Goal: Task Accomplishment & Management: Manage account settings

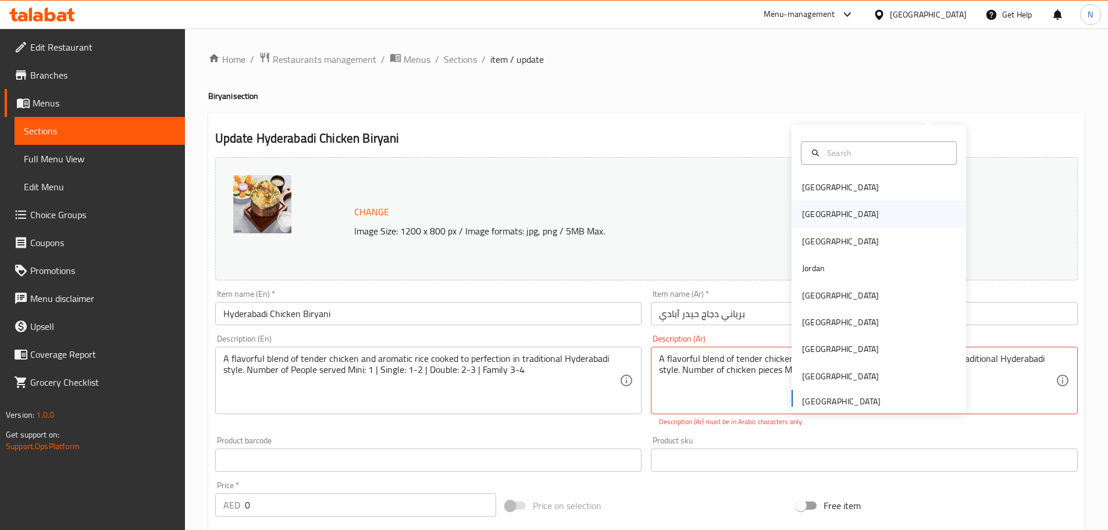
click at [802, 208] on div "Egypt" at bounding box center [840, 214] width 77 height 13
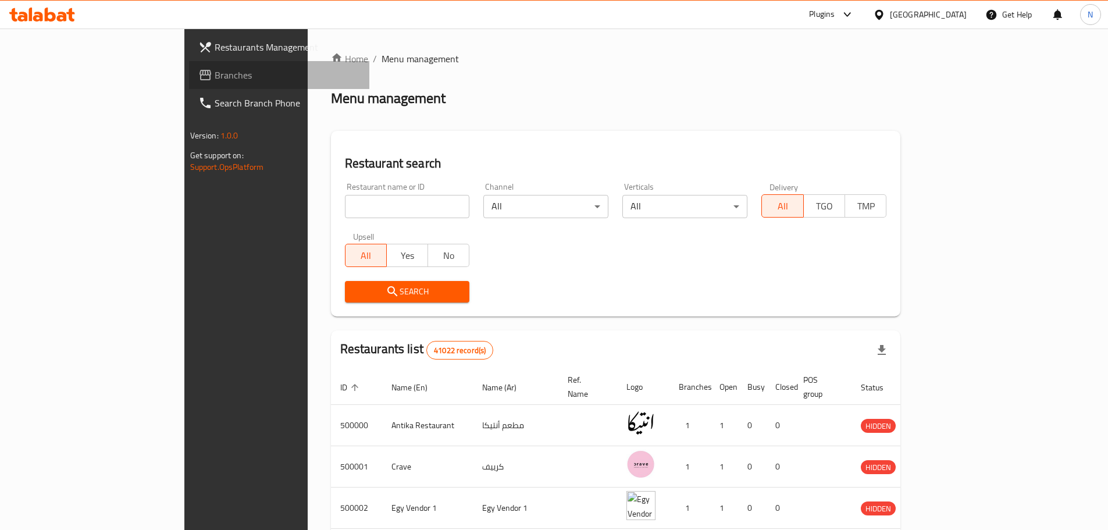
click at [215, 80] on span "Branches" at bounding box center [287, 75] width 145 height 14
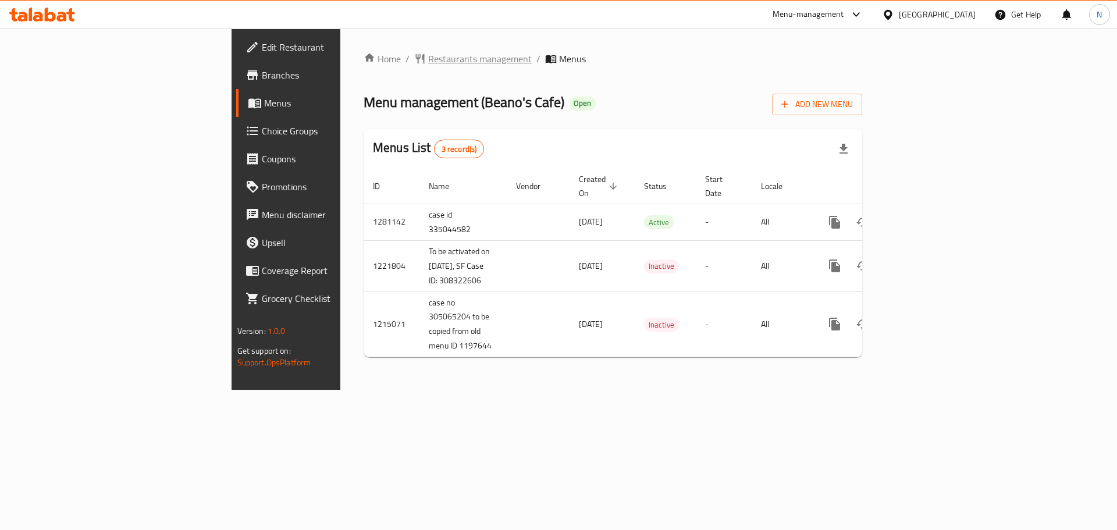
click at [428, 63] on span "Restaurants management" at bounding box center [480, 59] width 104 height 14
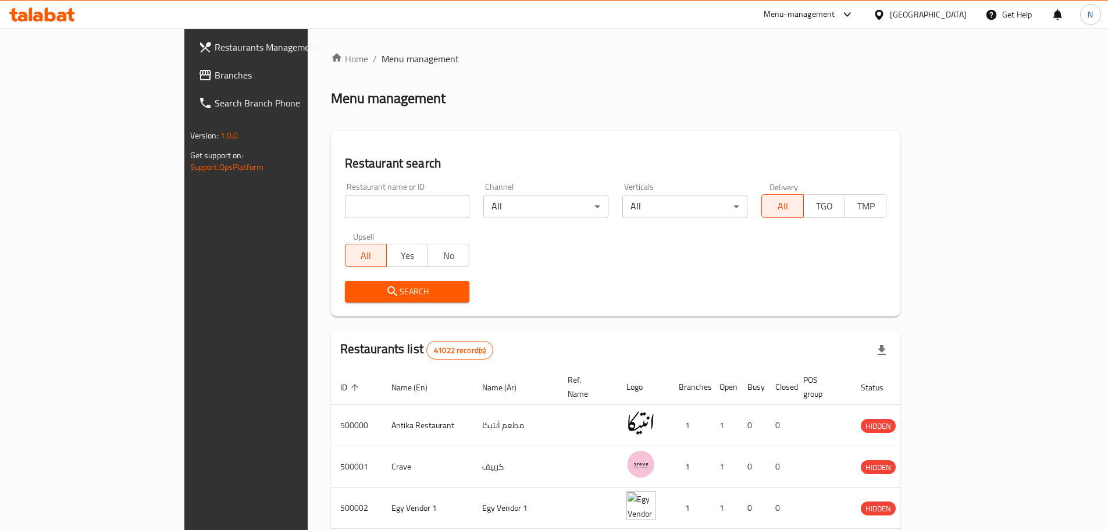
click at [215, 80] on span "Branches" at bounding box center [287, 75] width 145 height 14
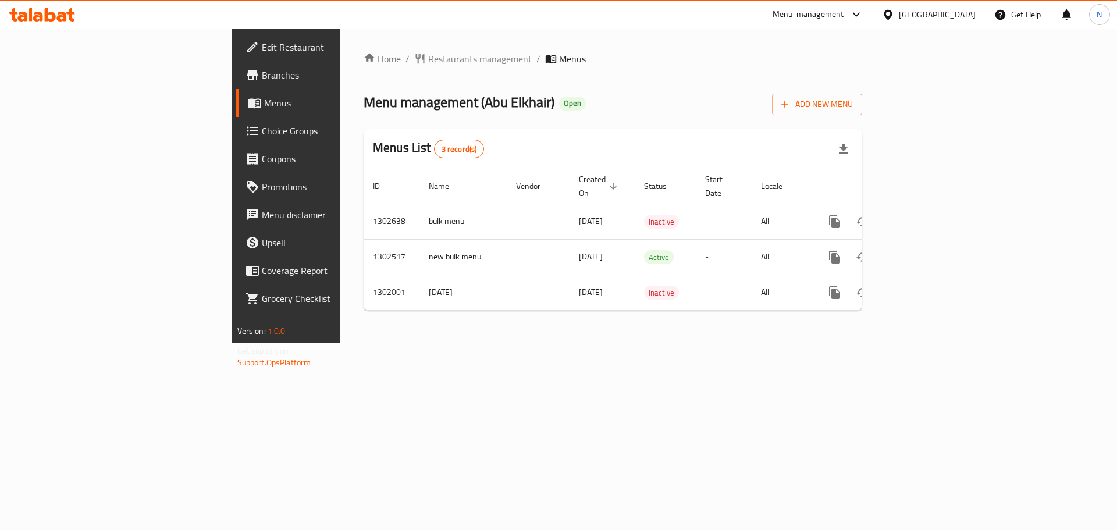
click at [936, 13] on div "Egypt" at bounding box center [928, 15] width 112 height 28
click at [960, 19] on div "[GEOGRAPHIC_DATA]" at bounding box center [937, 14] width 77 height 13
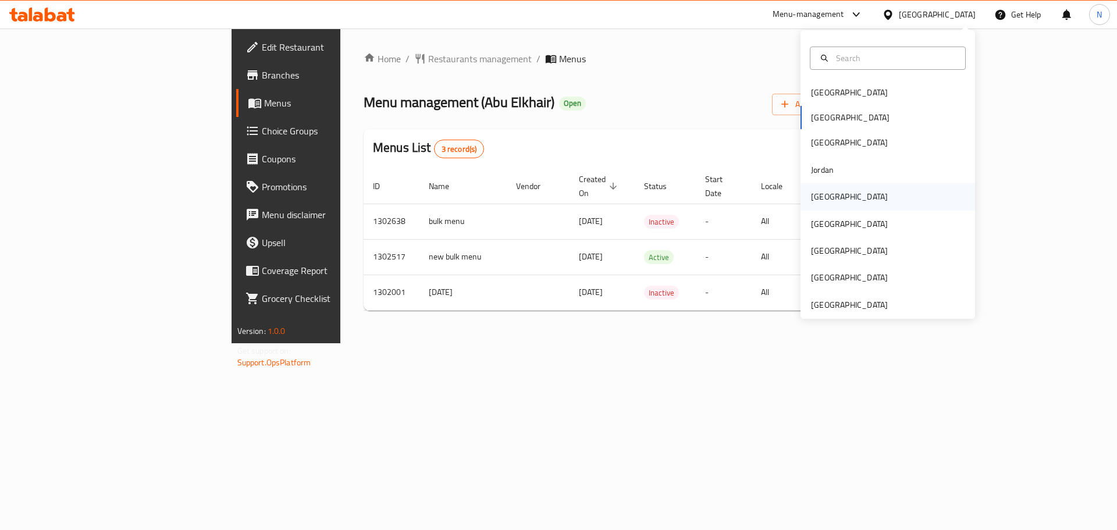
click at [823, 200] on div "[GEOGRAPHIC_DATA]" at bounding box center [849, 196] width 77 height 13
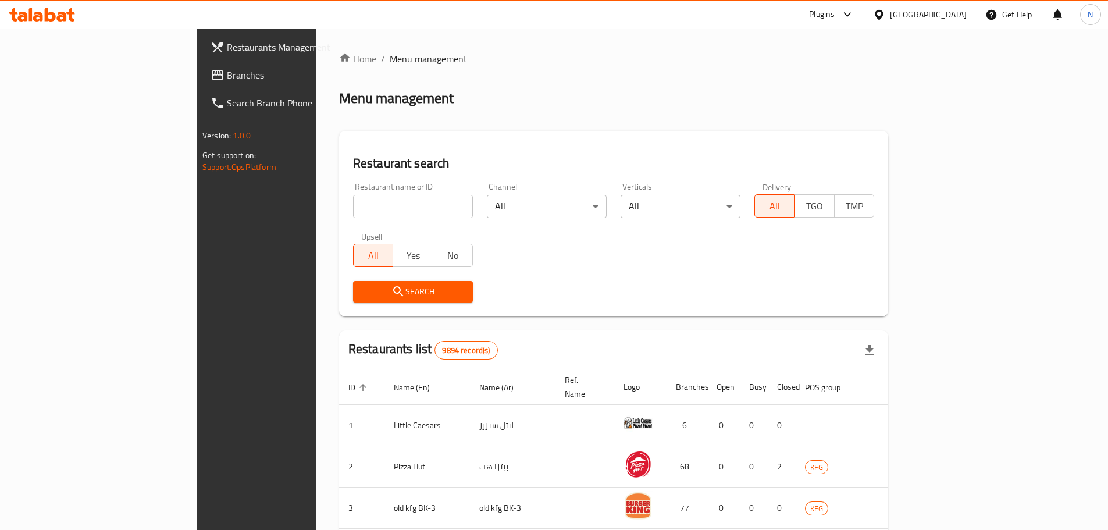
click at [227, 73] on span "Branches" at bounding box center [299, 75] width 145 height 14
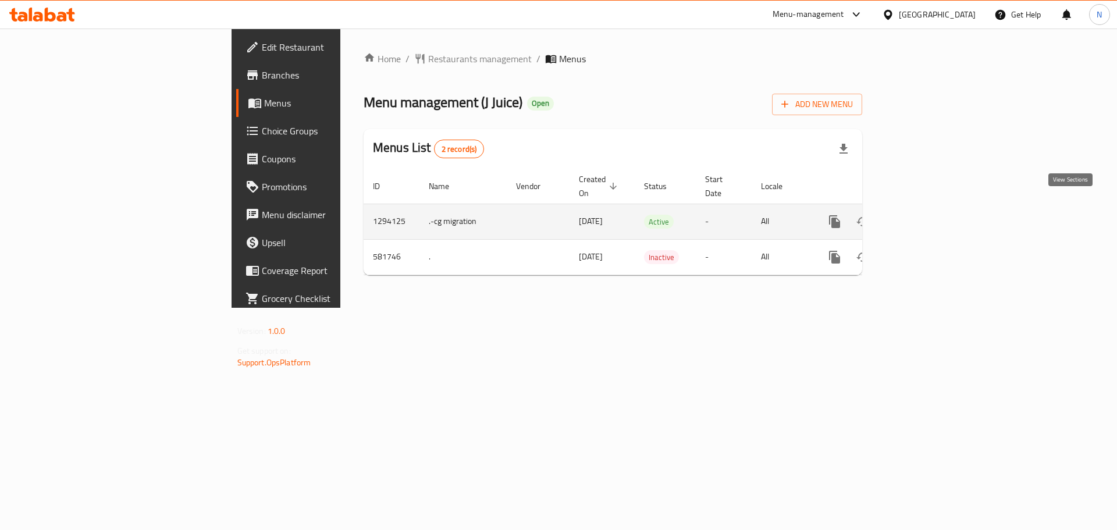
click at [932, 208] on link "enhanced table" at bounding box center [918, 222] width 28 height 28
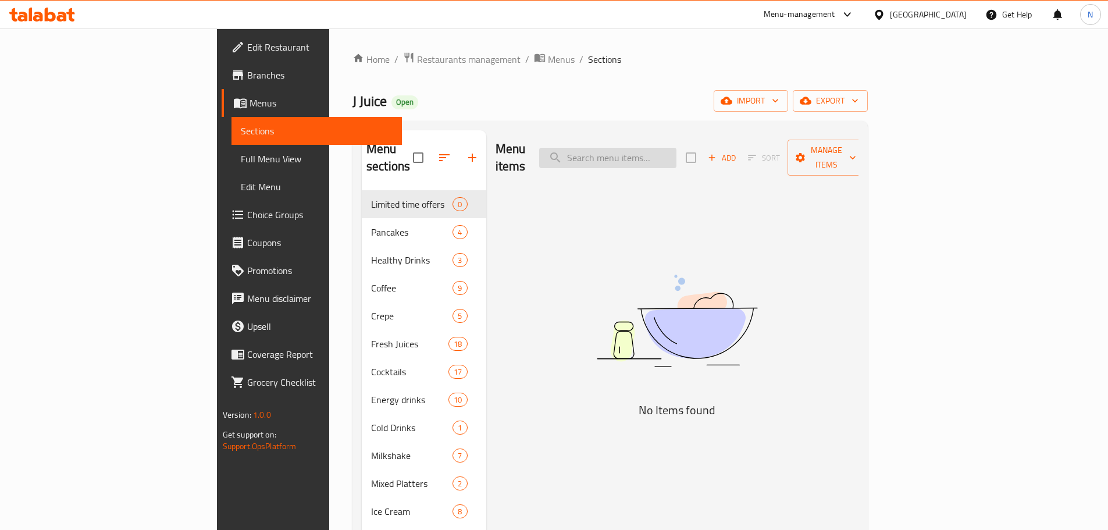
click at [676, 156] on input "search" at bounding box center [607, 158] width 137 height 20
paste input "Fly Me Above The Clouds"
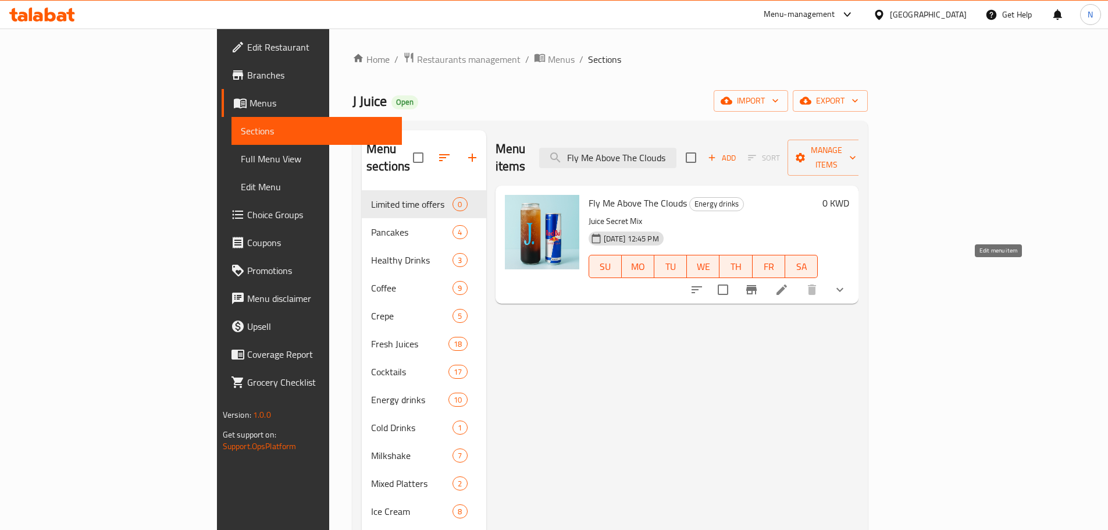
type input "Fly Me Above The Clouds"
click at [789, 283] on icon at bounding box center [782, 290] width 14 height 14
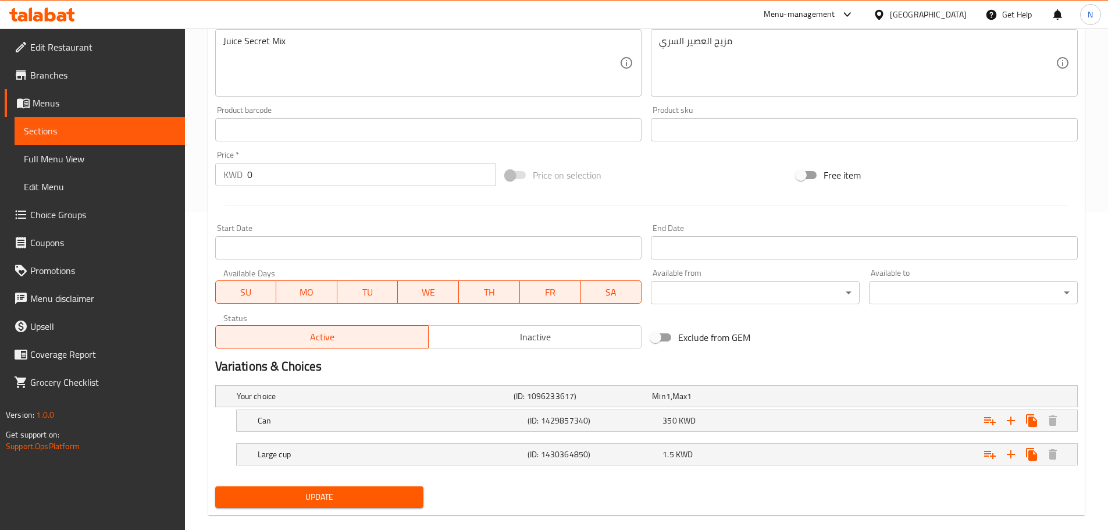
scroll to position [335, 0]
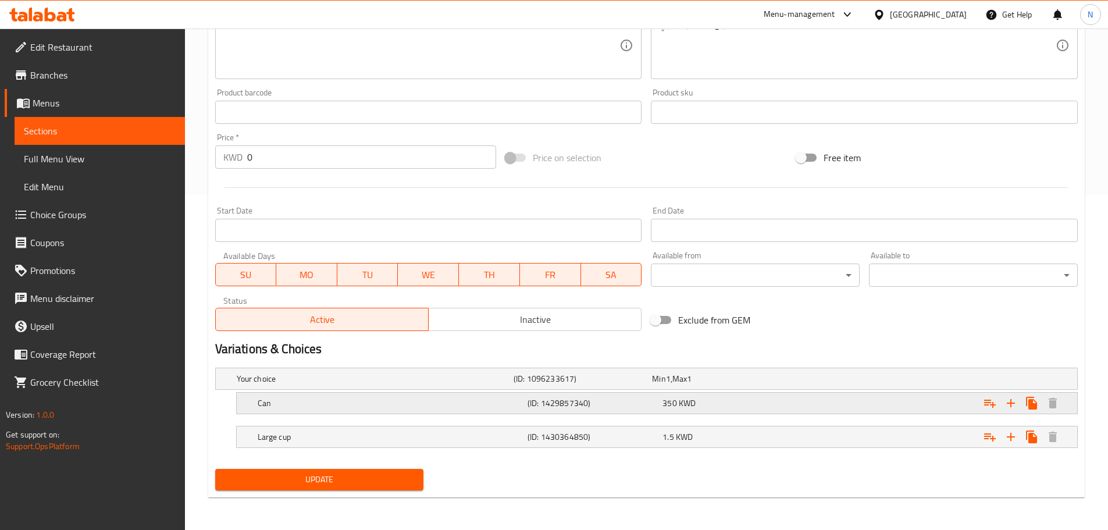
click at [582, 408] on h5 "(ID: 1429857340)" at bounding box center [592, 403] width 130 height 12
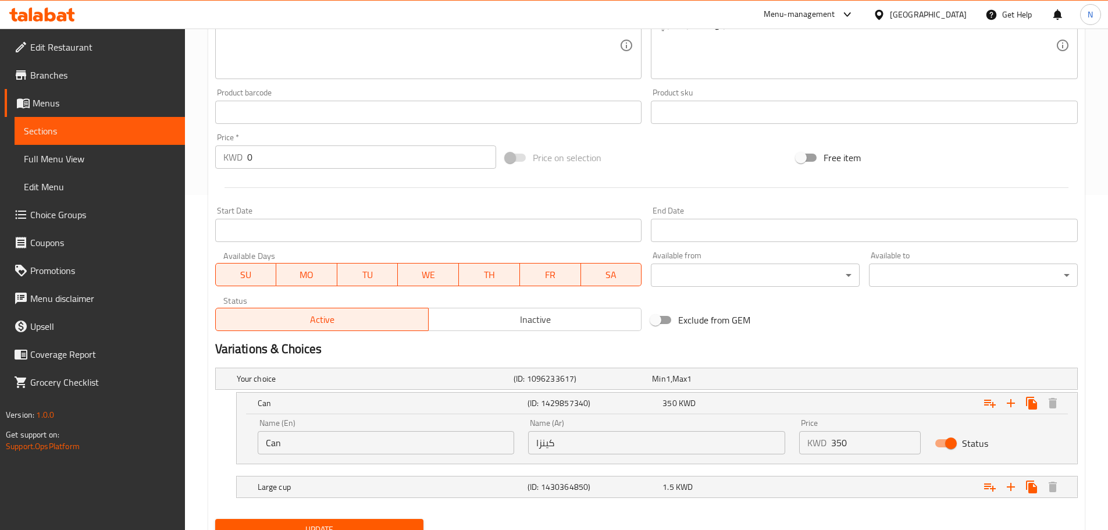
click at [544, 446] on input "كينزا" at bounding box center [656, 442] width 257 height 23
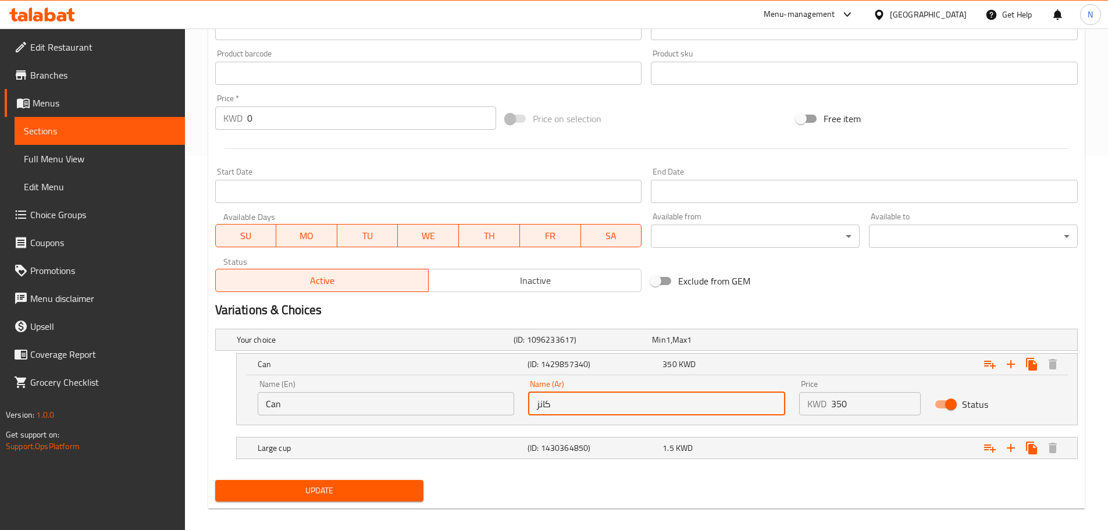
scroll to position [385, 0]
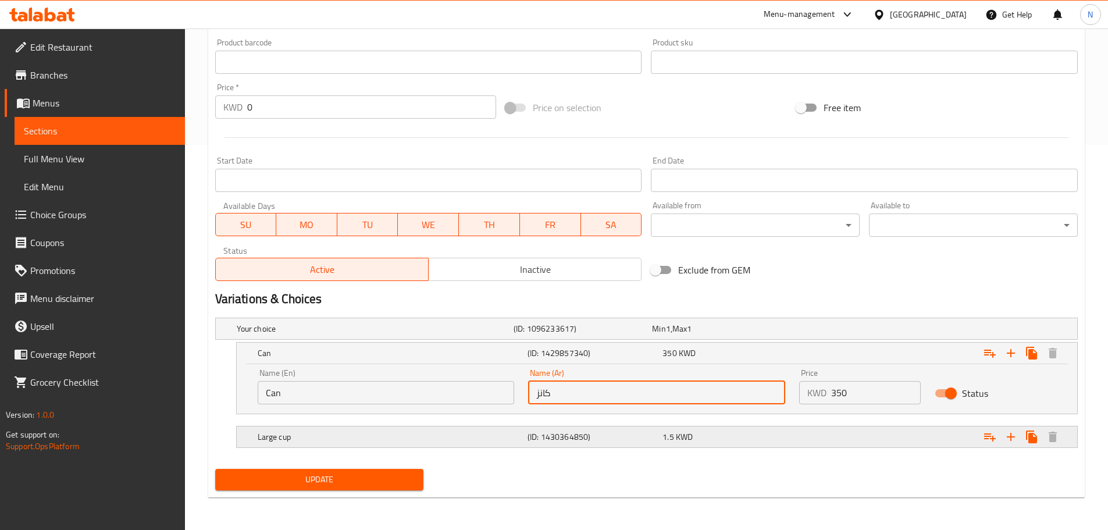
type input "كانز"
click at [492, 447] on div "Large cup (ID: 1430364850) 1.5 KWD" at bounding box center [660, 437] width 810 height 26
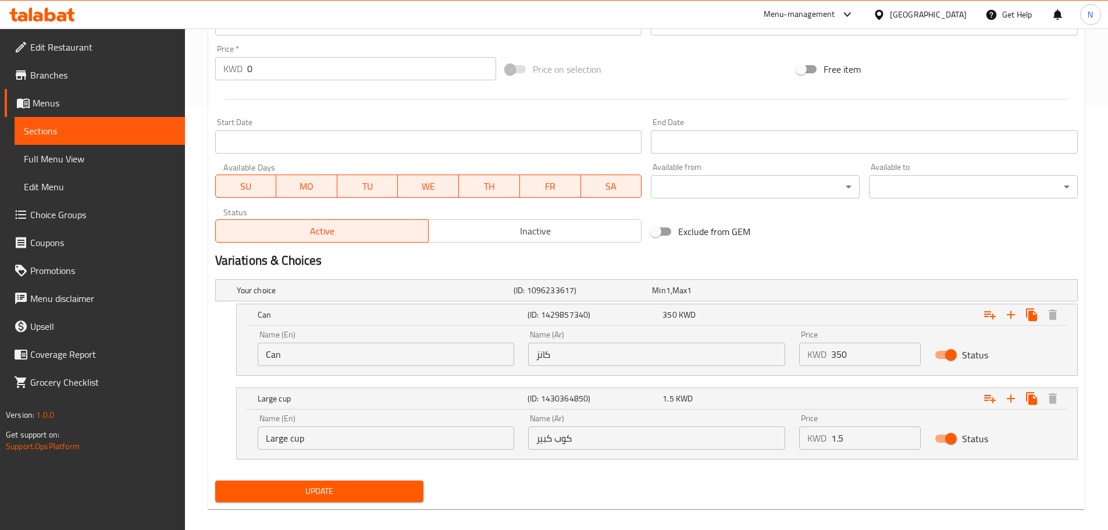
scroll to position [435, 0]
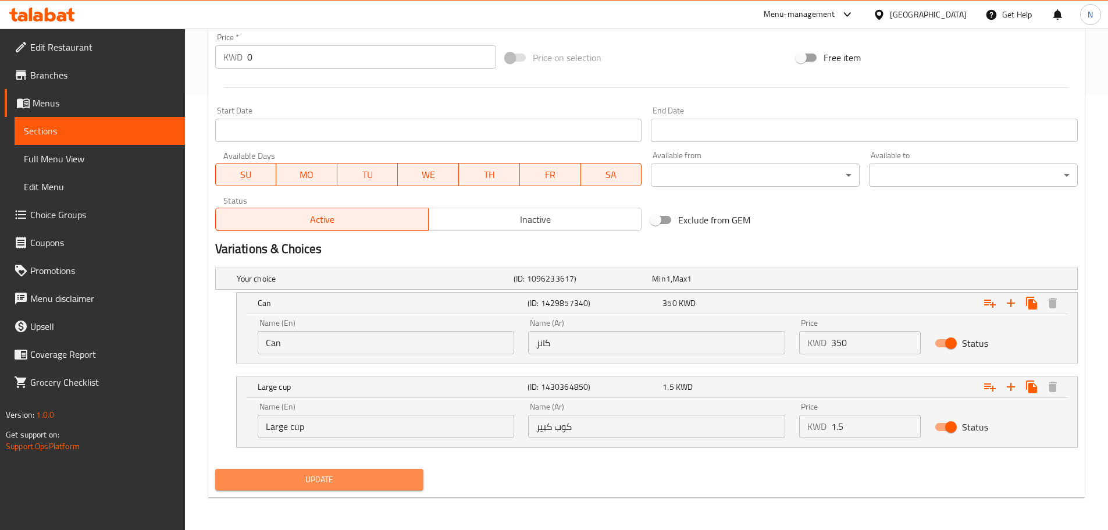
click at [375, 476] on span "Update" at bounding box center [319, 479] width 190 height 15
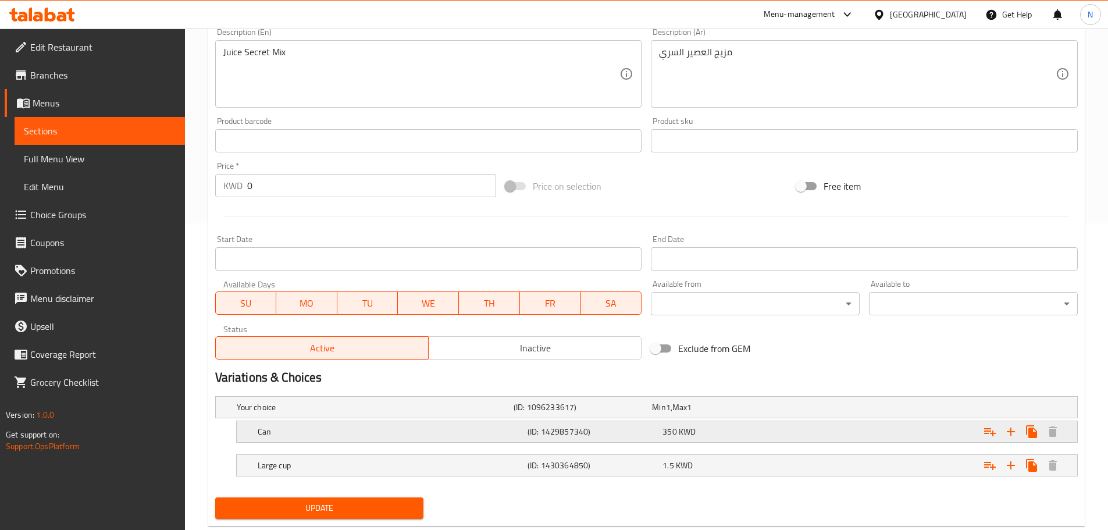
scroll to position [335, 0]
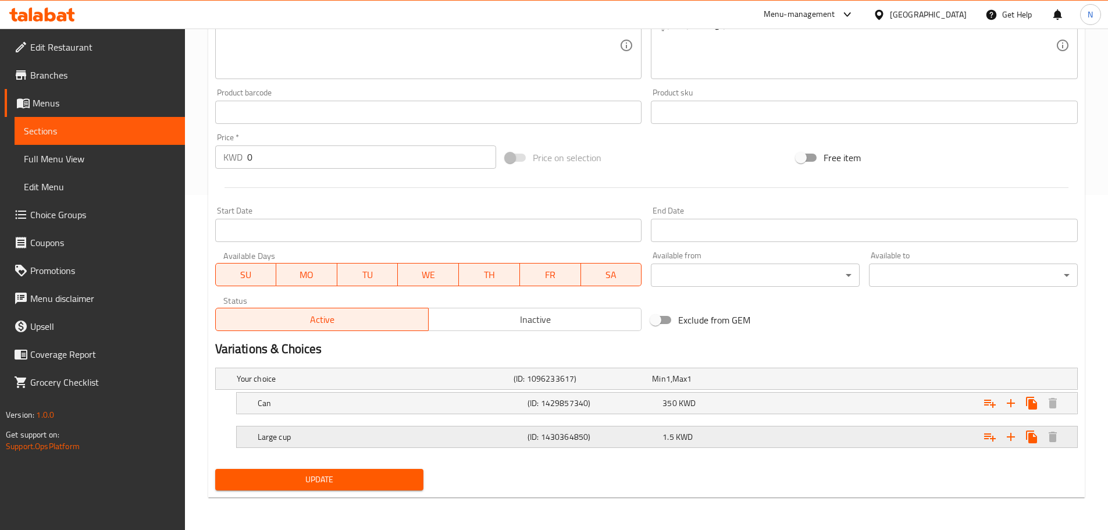
click at [722, 436] on div "1.5 KWD" at bounding box center [727, 437] width 130 height 12
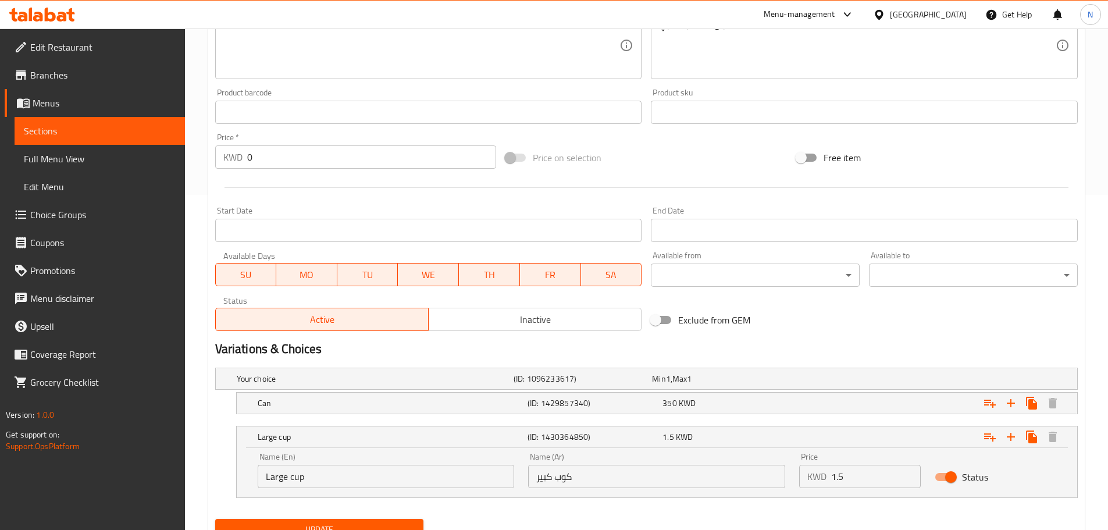
click at [890, 15] on div at bounding box center [881, 14] width 17 height 13
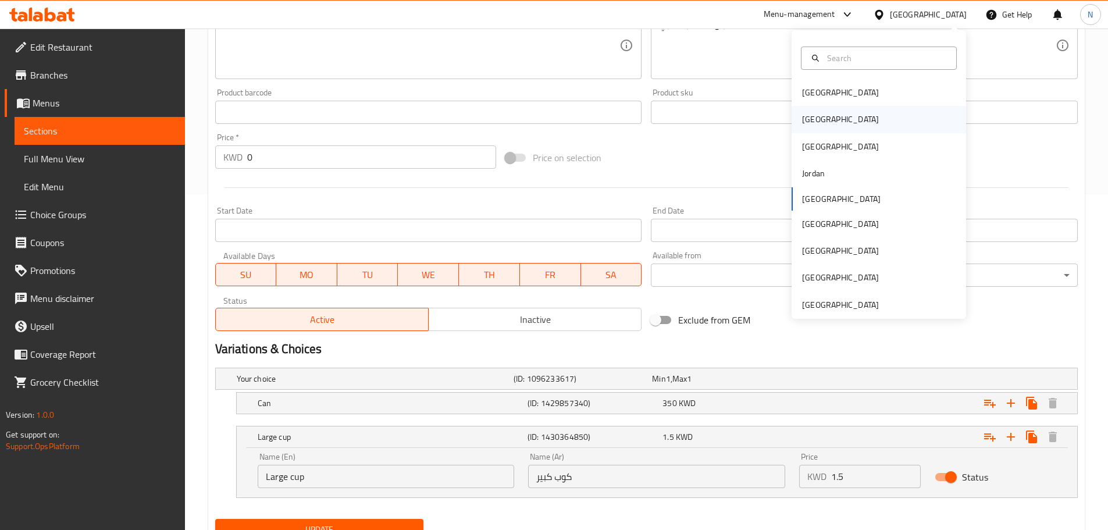
click at [835, 120] on div "[GEOGRAPHIC_DATA]" at bounding box center [878, 119] width 174 height 27
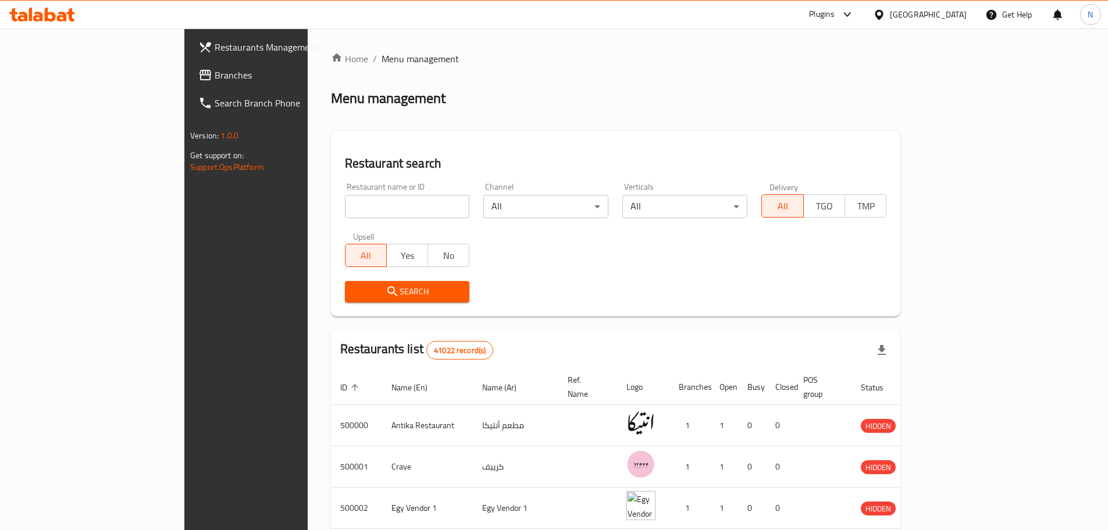
click at [215, 81] on span "Branches" at bounding box center [287, 75] width 145 height 14
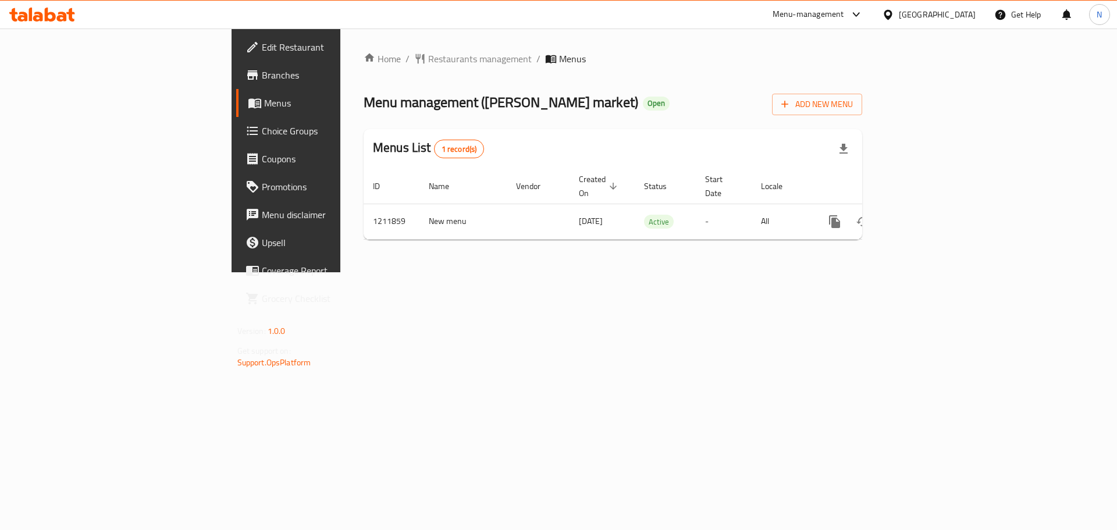
click at [960, 16] on div "[GEOGRAPHIC_DATA]" at bounding box center [937, 14] width 77 height 13
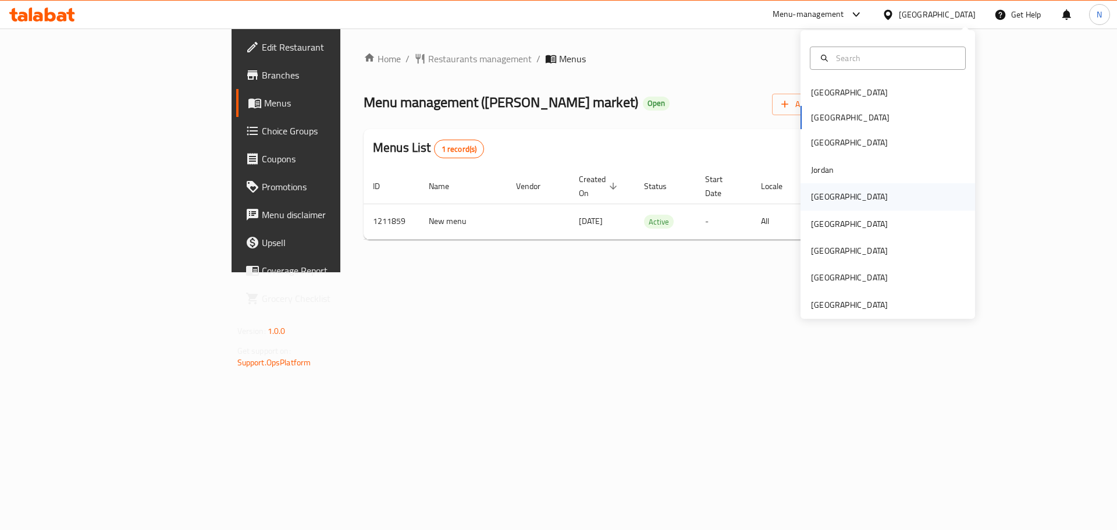
click at [815, 201] on div "Kuwait" at bounding box center [849, 196] width 77 height 13
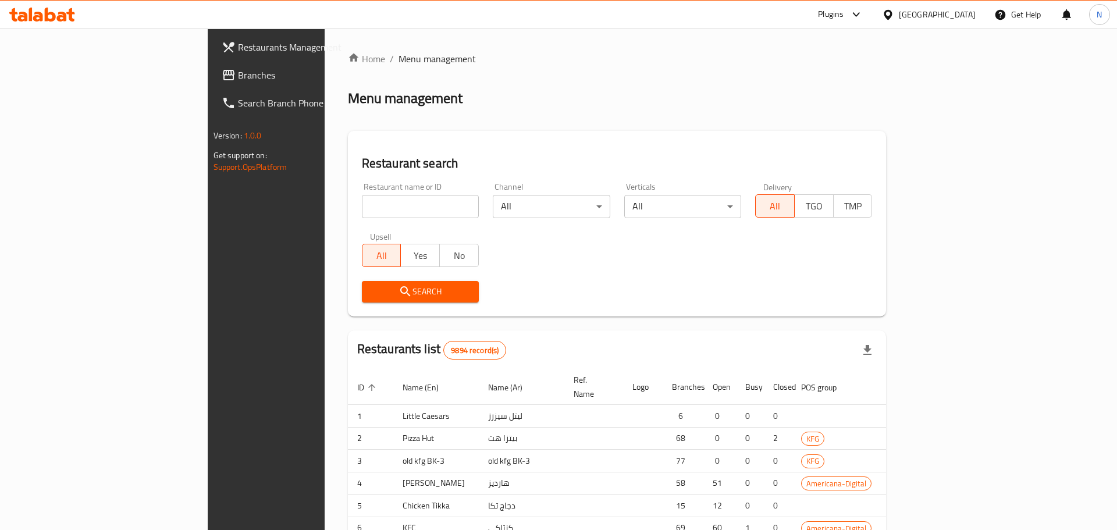
click at [67, 72] on div at bounding box center [558, 265] width 1117 height 530
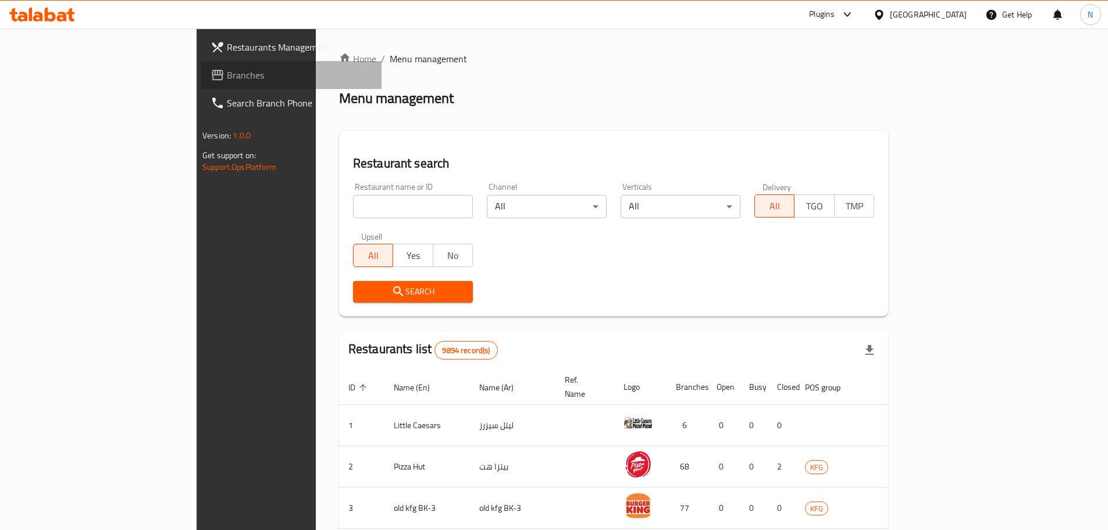
click at [227, 72] on span "Branches" at bounding box center [299, 75] width 145 height 14
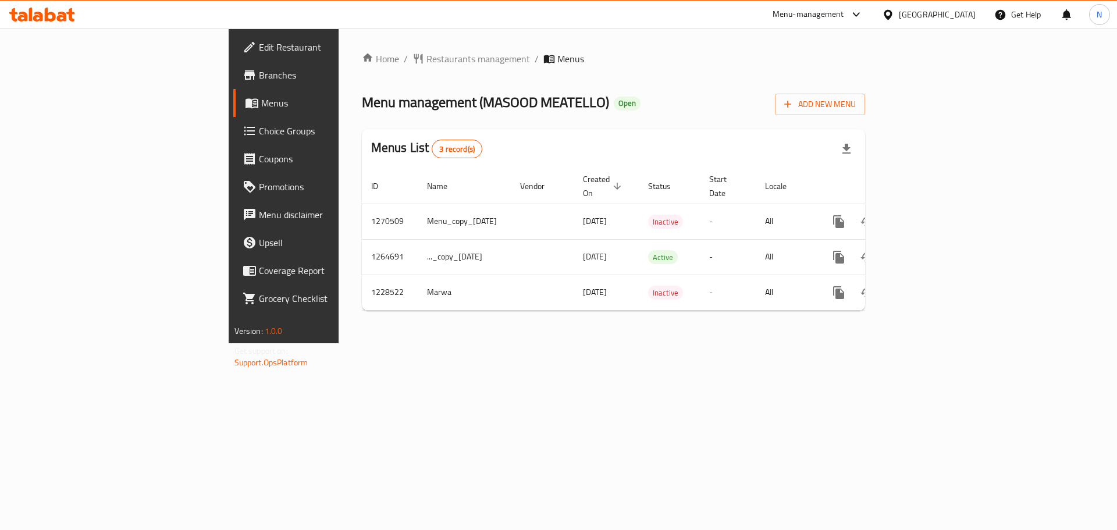
click at [951, 22] on div "[GEOGRAPHIC_DATA]" at bounding box center [928, 15] width 112 height 28
click at [964, 14] on div "[GEOGRAPHIC_DATA]" at bounding box center [937, 14] width 77 height 13
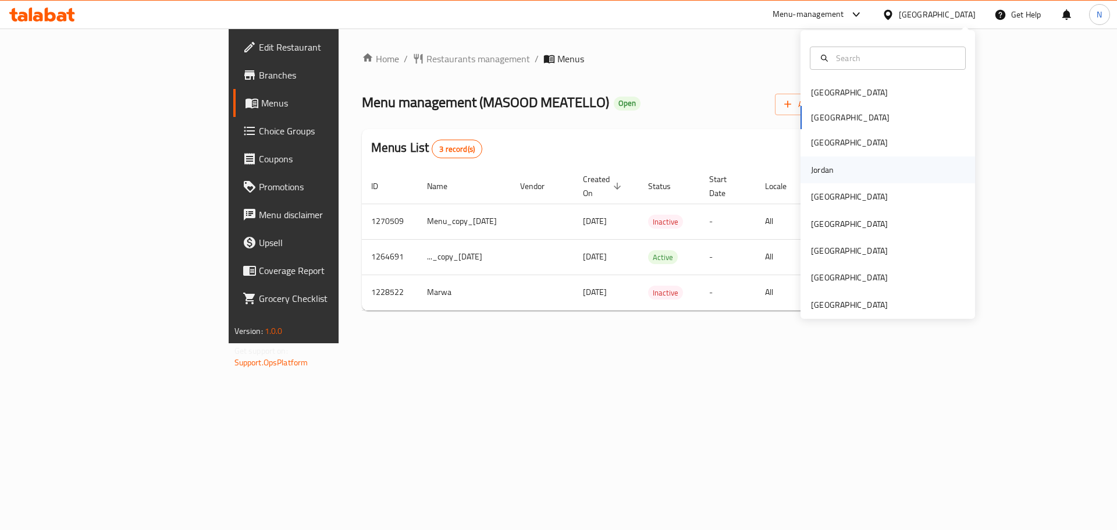
click at [819, 176] on div "Jordan" at bounding box center [822, 169] width 23 height 13
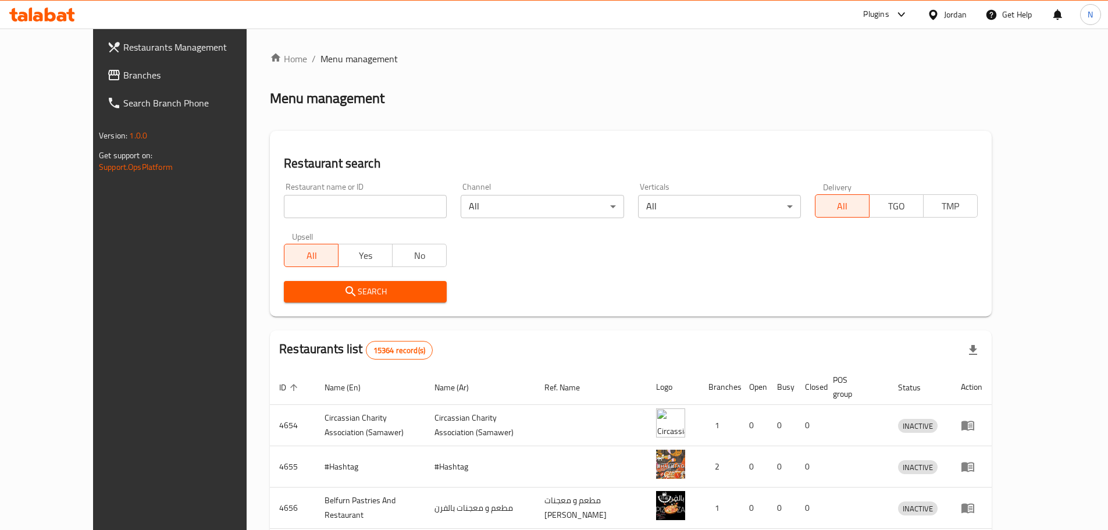
click at [123, 78] on span "Branches" at bounding box center [195, 75] width 145 height 14
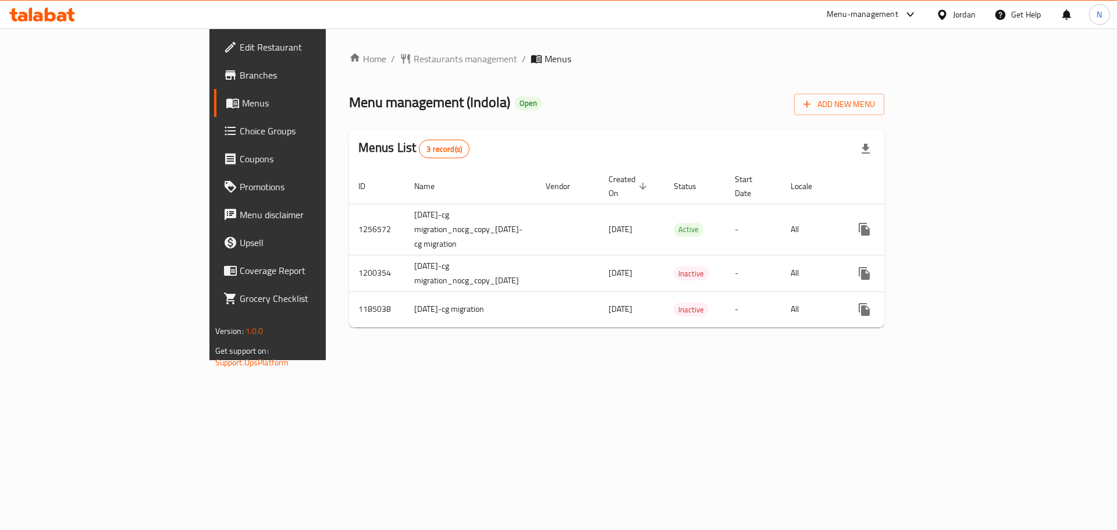
click at [945, 19] on icon at bounding box center [942, 15] width 12 height 12
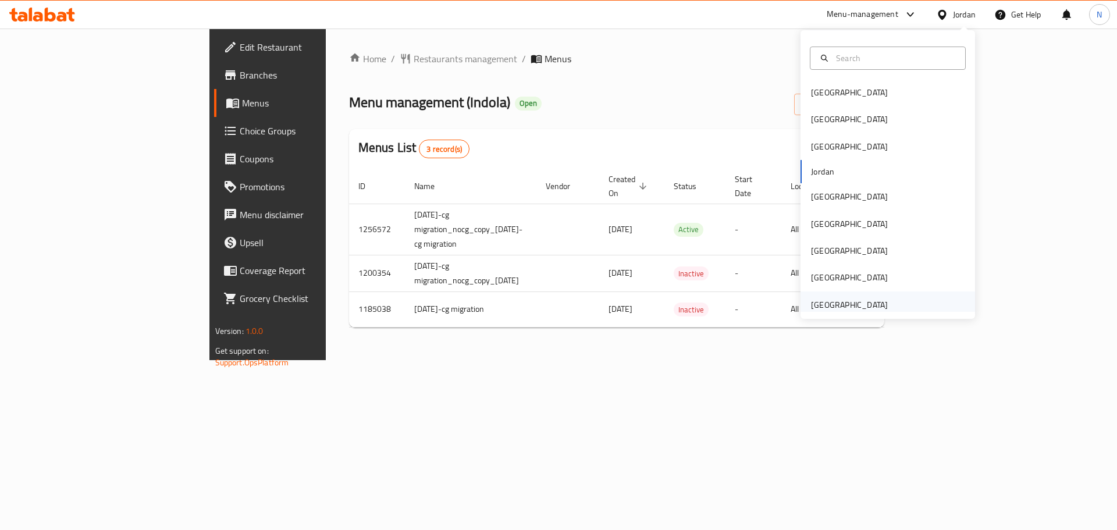
click at [835, 310] on div "United Arab Emirates" at bounding box center [849, 304] width 77 height 13
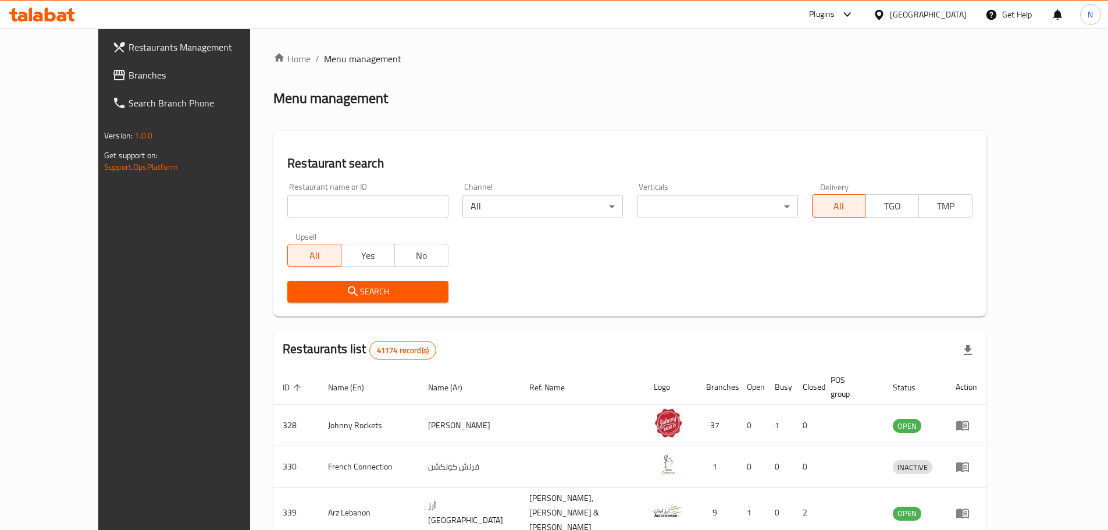
click at [77, 80] on div at bounding box center [554, 265] width 1108 height 530
click at [129, 79] on span "Branches" at bounding box center [201, 75] width 145 height 14
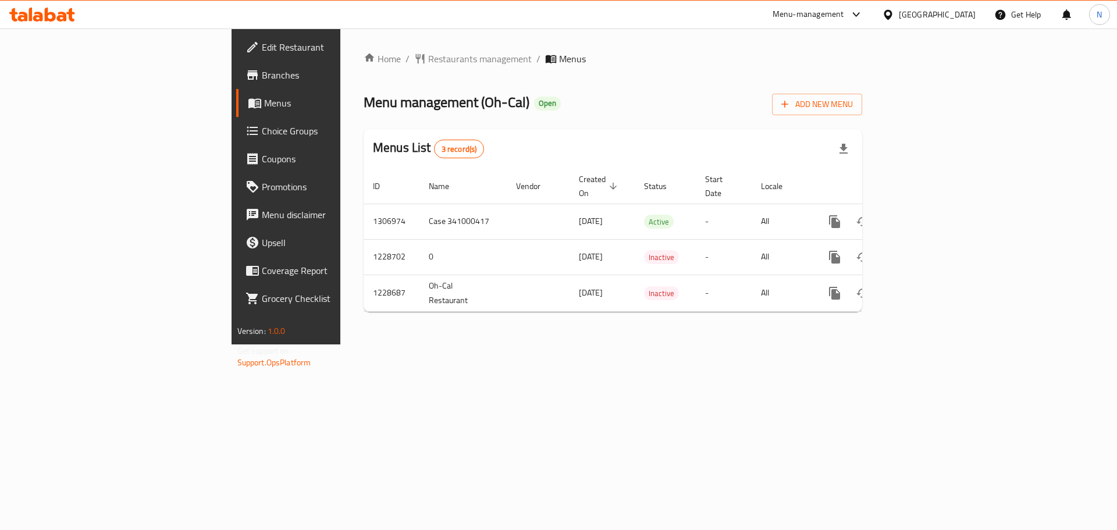
click at [942, 19] on div "[GEOGRAPHIC_DATA]" at bounding box center [937, 14] width 77 height 13
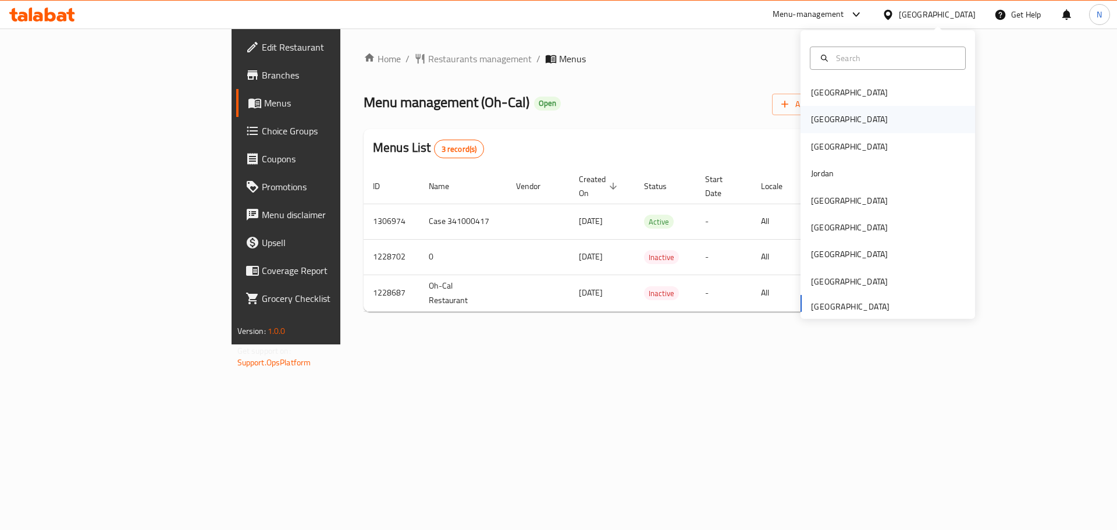
click at [819, 113] on div "[GEOGRAPHIC_DATA]" at bounding box center [849, 119] width 77 height 13
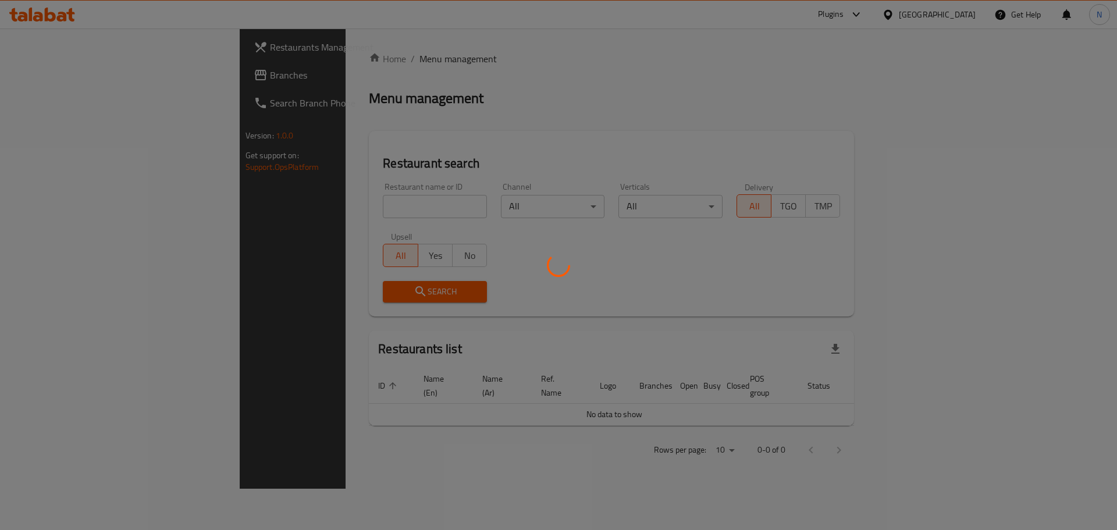
click at [64, 79] on div at bounding box center [558, 265] width 1117 height 530
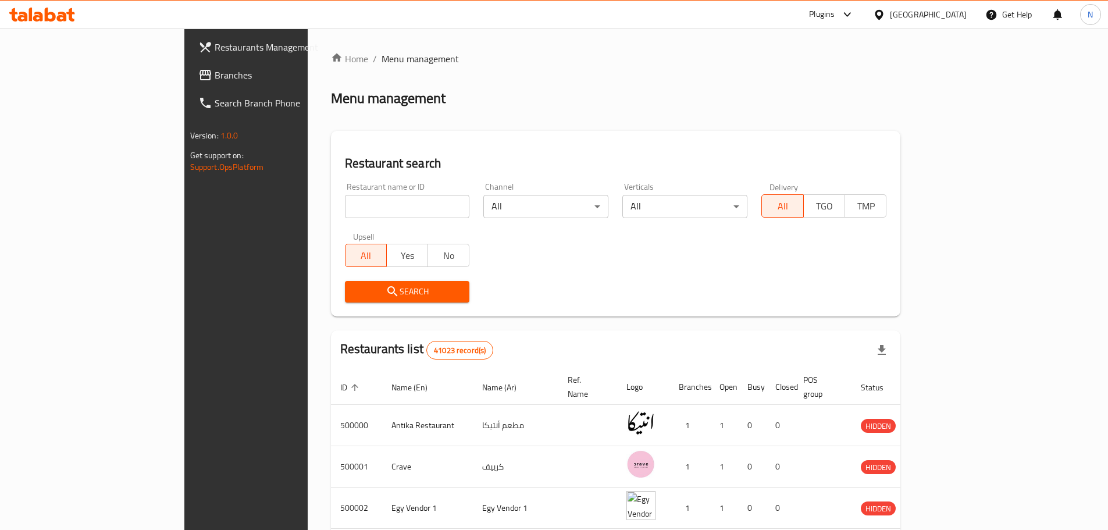
click at [215, 78] on span "Branches" at bounding box center [287, 75] width 145 height 14
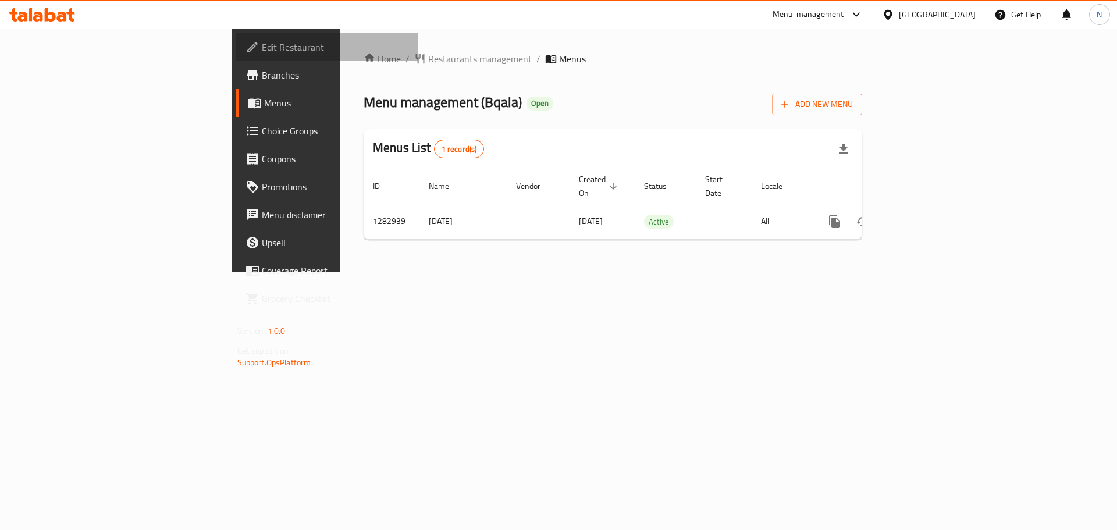
click at [262, 40] on span "Edit Restaurant" at bounding box center [335, 47] width 147 height 14
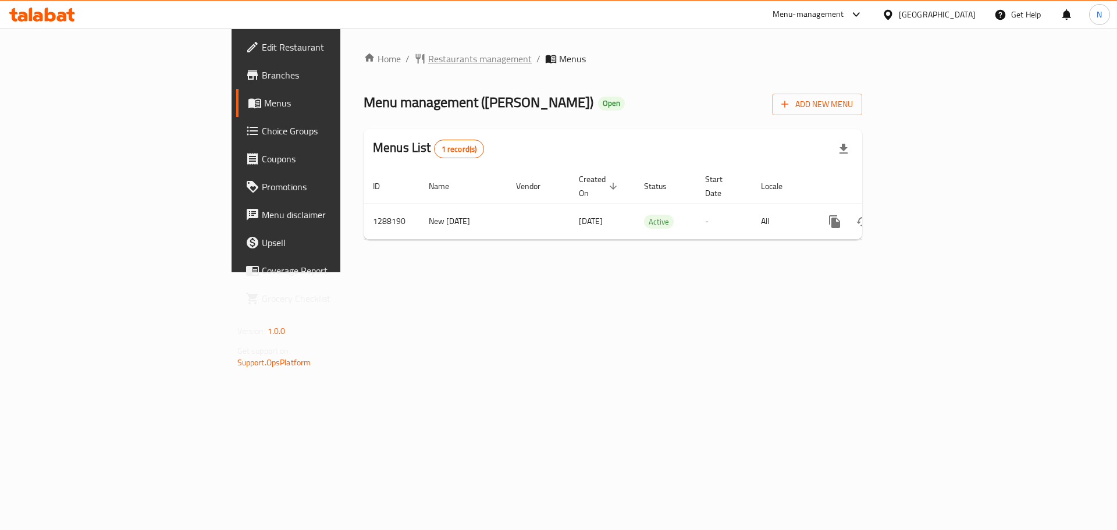
click at [428, 62] on span "Restaurants management" at bounding box center [480, 59] width 104 height 14
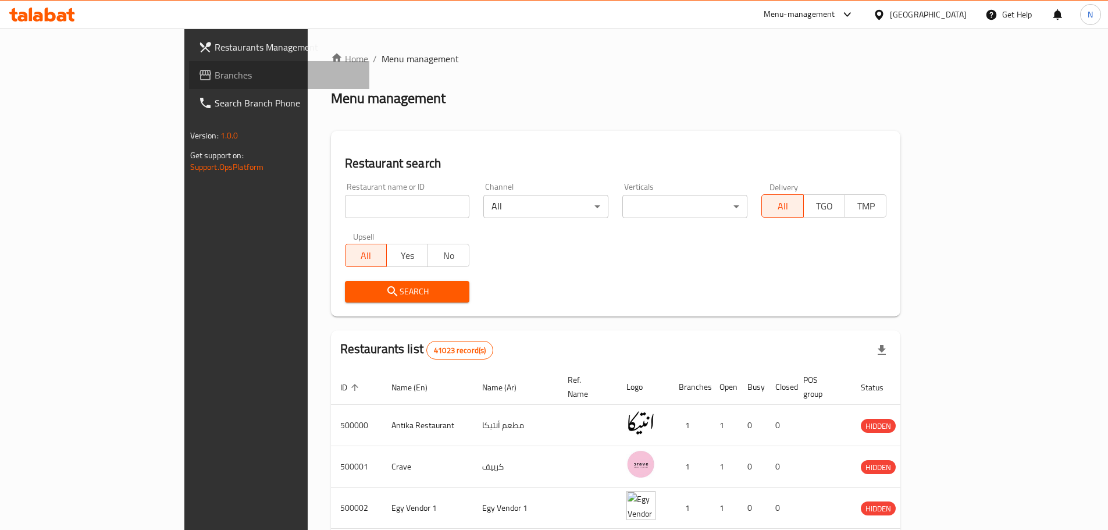
click at [215, 68] on span "Branches" at bounding box center [287, 75] width 145 height 14
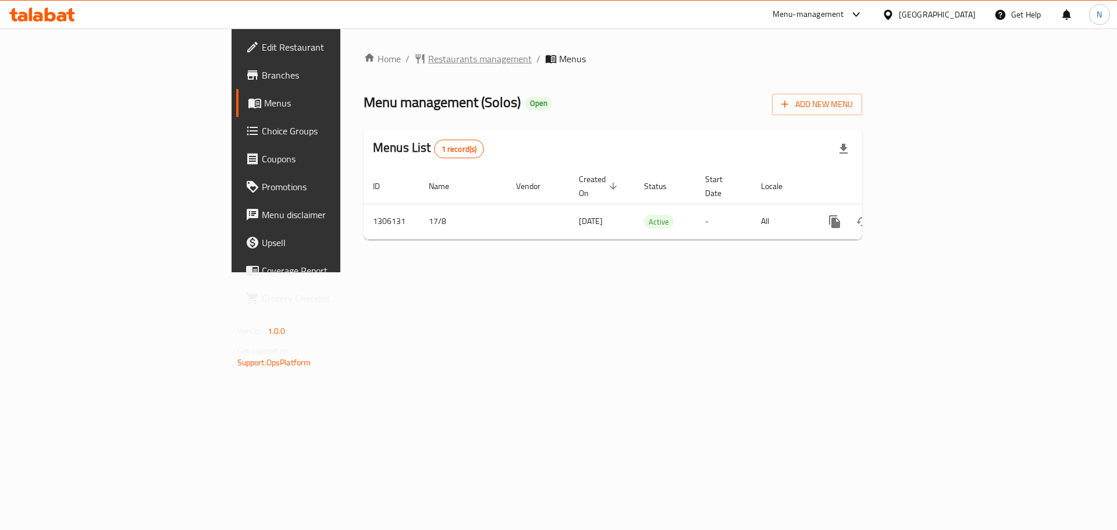
click at [428, 61] on span "Restaurants management" at bounding box center [480, 59] width 104 height 14
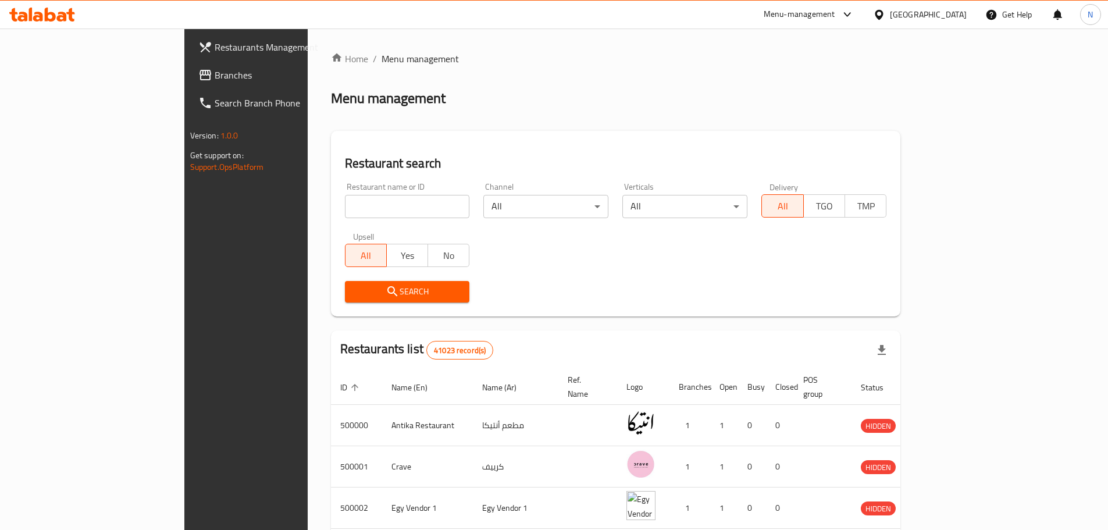
click at [198, 79] on span at bounding box center [206, 75] width 16 height 14
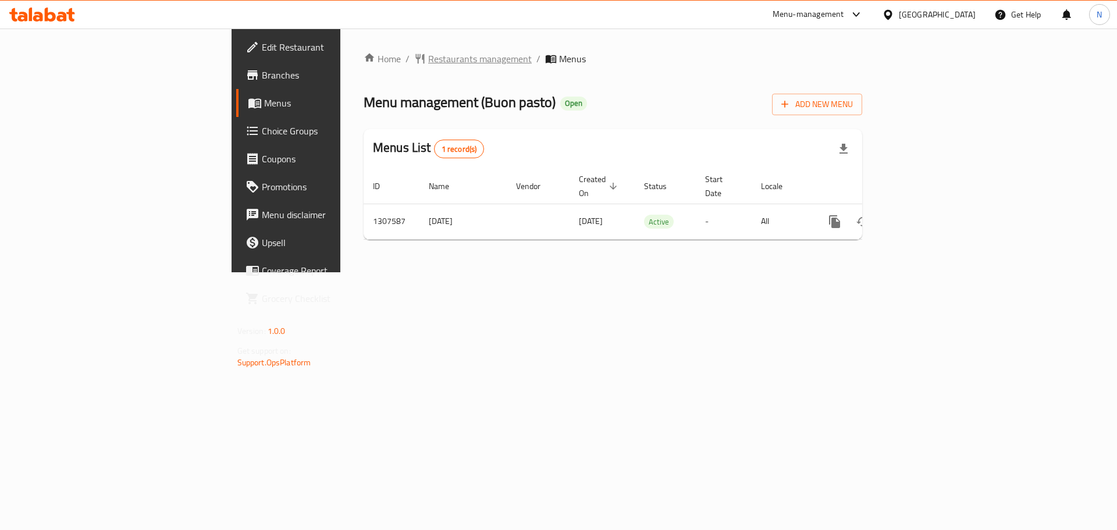
click at [428, 59] on span "Restaurants management" at bounding box center [480, 59] width 104 height 14
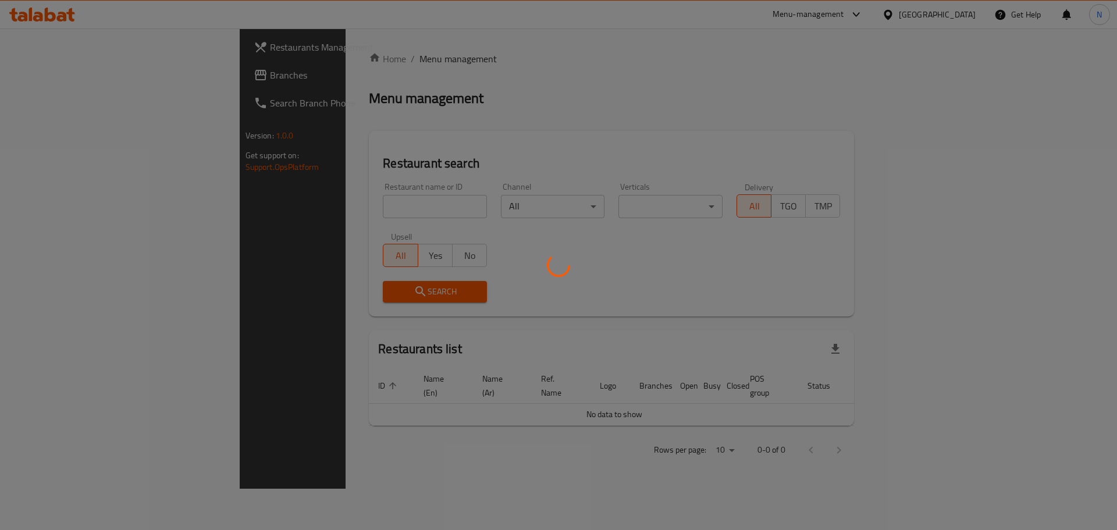
click at [33, 79] on div at bounding box center [558, 265] width 1117 height 530
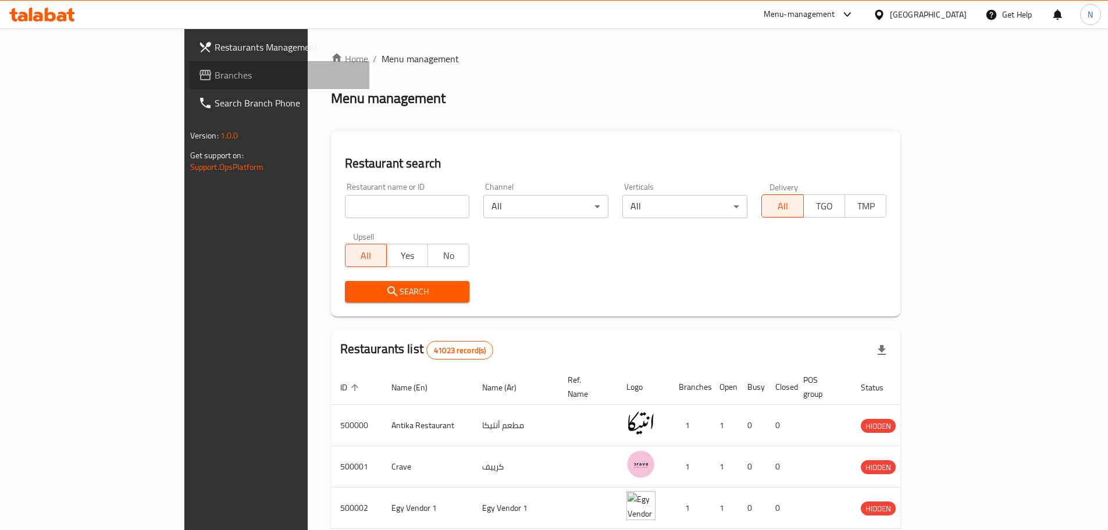
click at [189, 65] on link "Branches" at bounding box center [279, 75] width 180 height 28
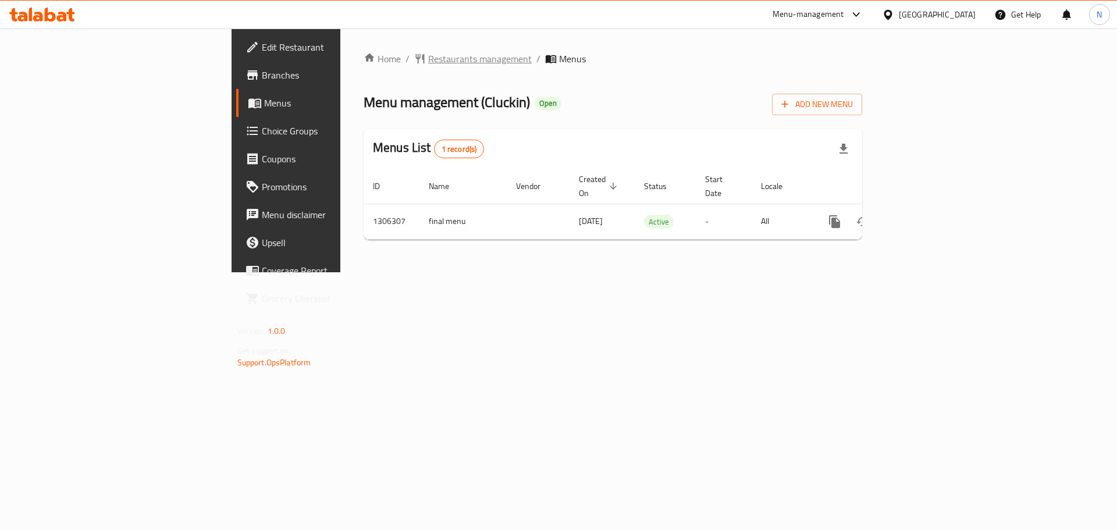
click at [428, 58] on span "Restaurants management" at bounding box center [480, 59] width 104 height 14
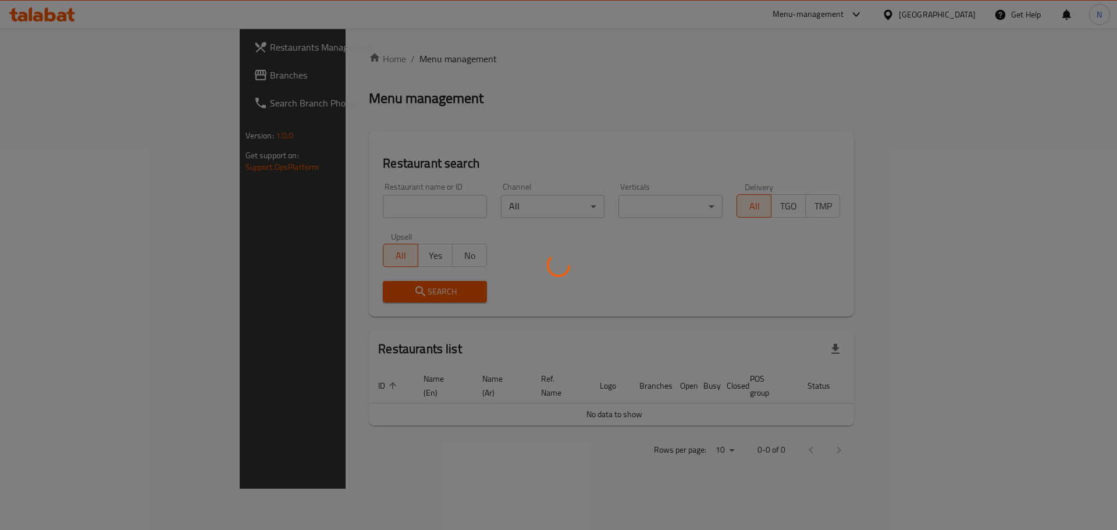
click at [53, 76] on div at bounding box center [558, 265] width 1117 height 530
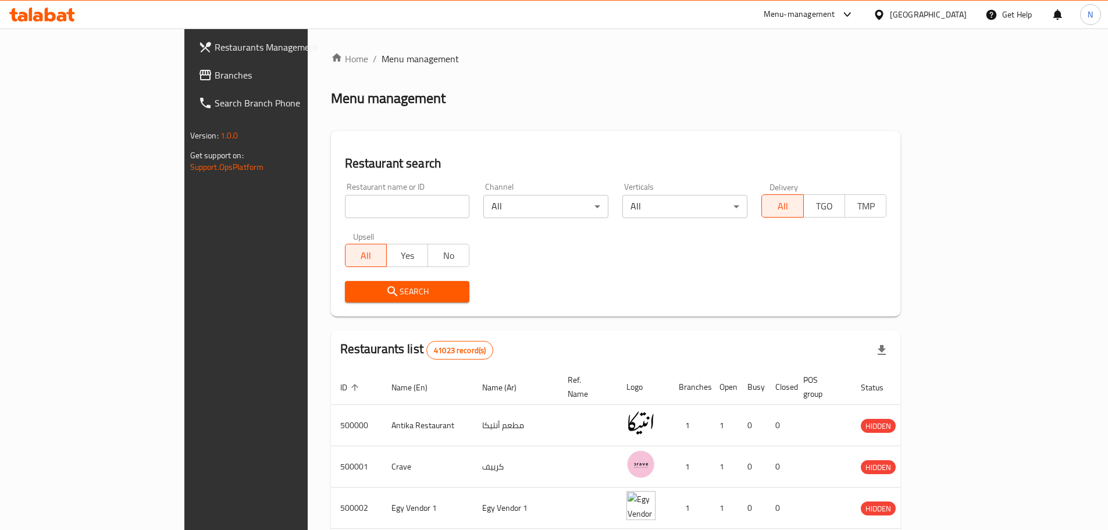
click at [215, 76] on span "Branches" at bounding box center [287, 75] width 145 height 14
